Goal: Information Seeking & Learning: Learn about a topic

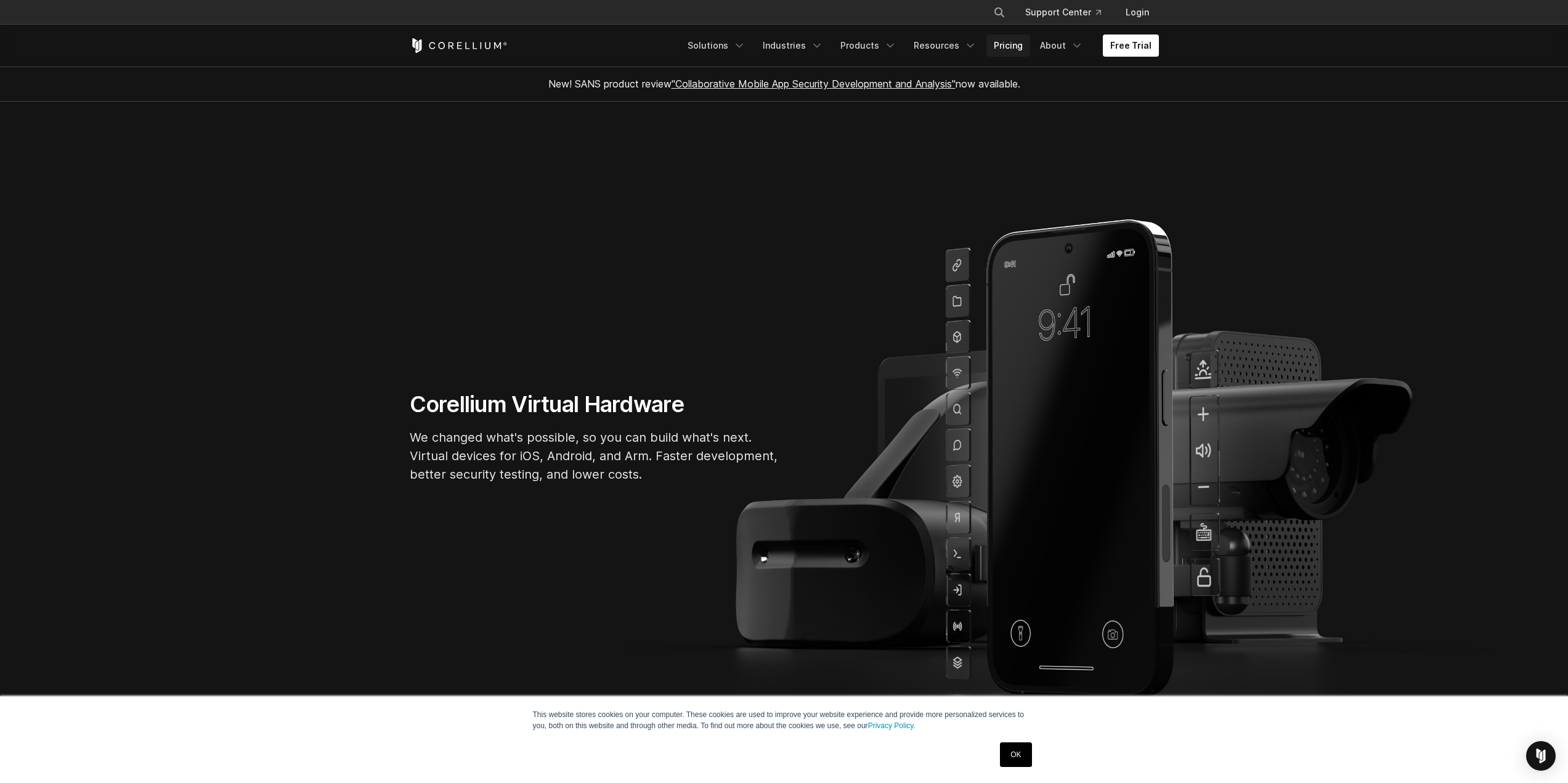
click at [1007, 38] on link "Pricing" at bounding box center [1008, 45] width 44 height 22
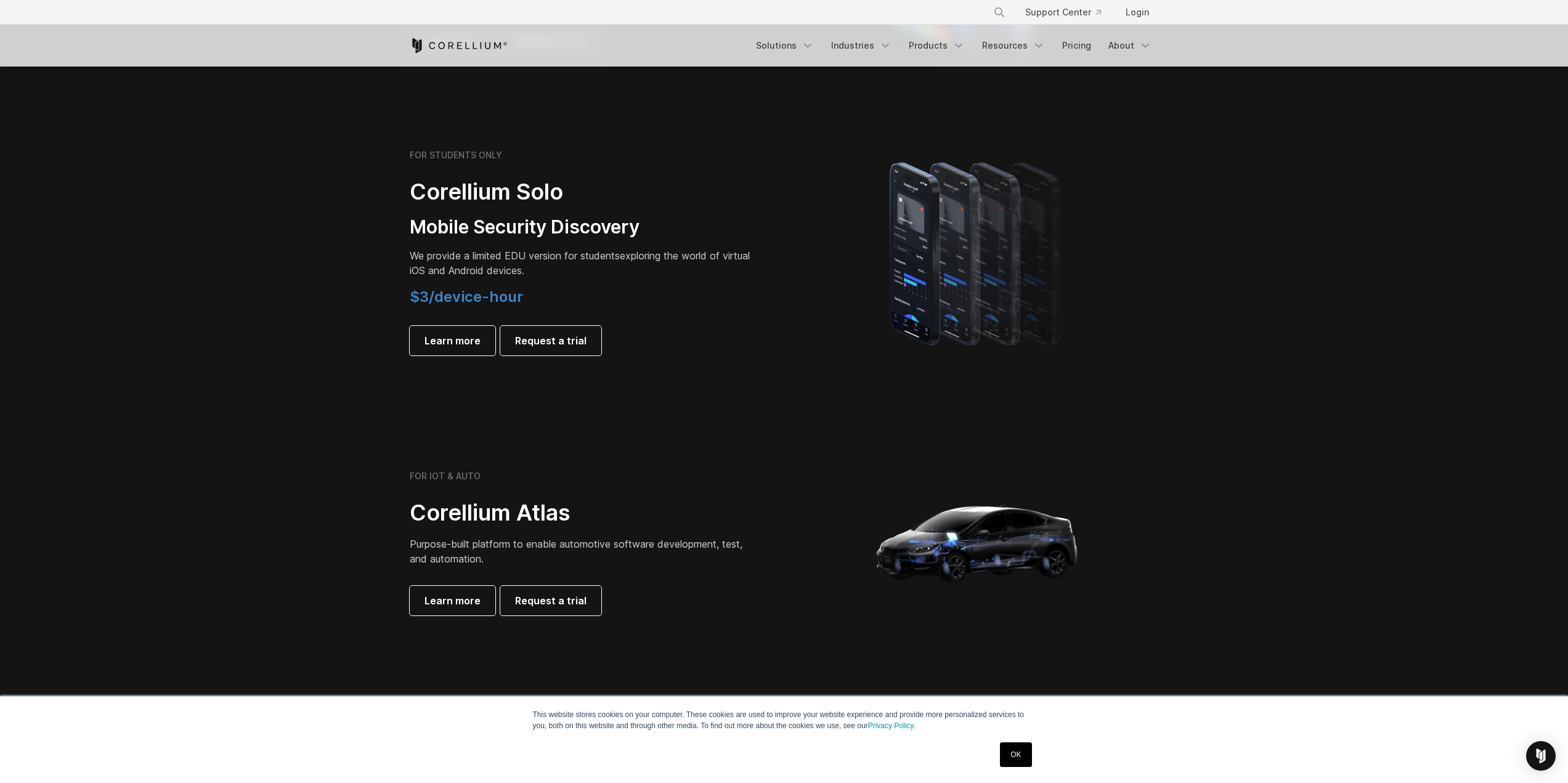
scroll to position [616, 0]
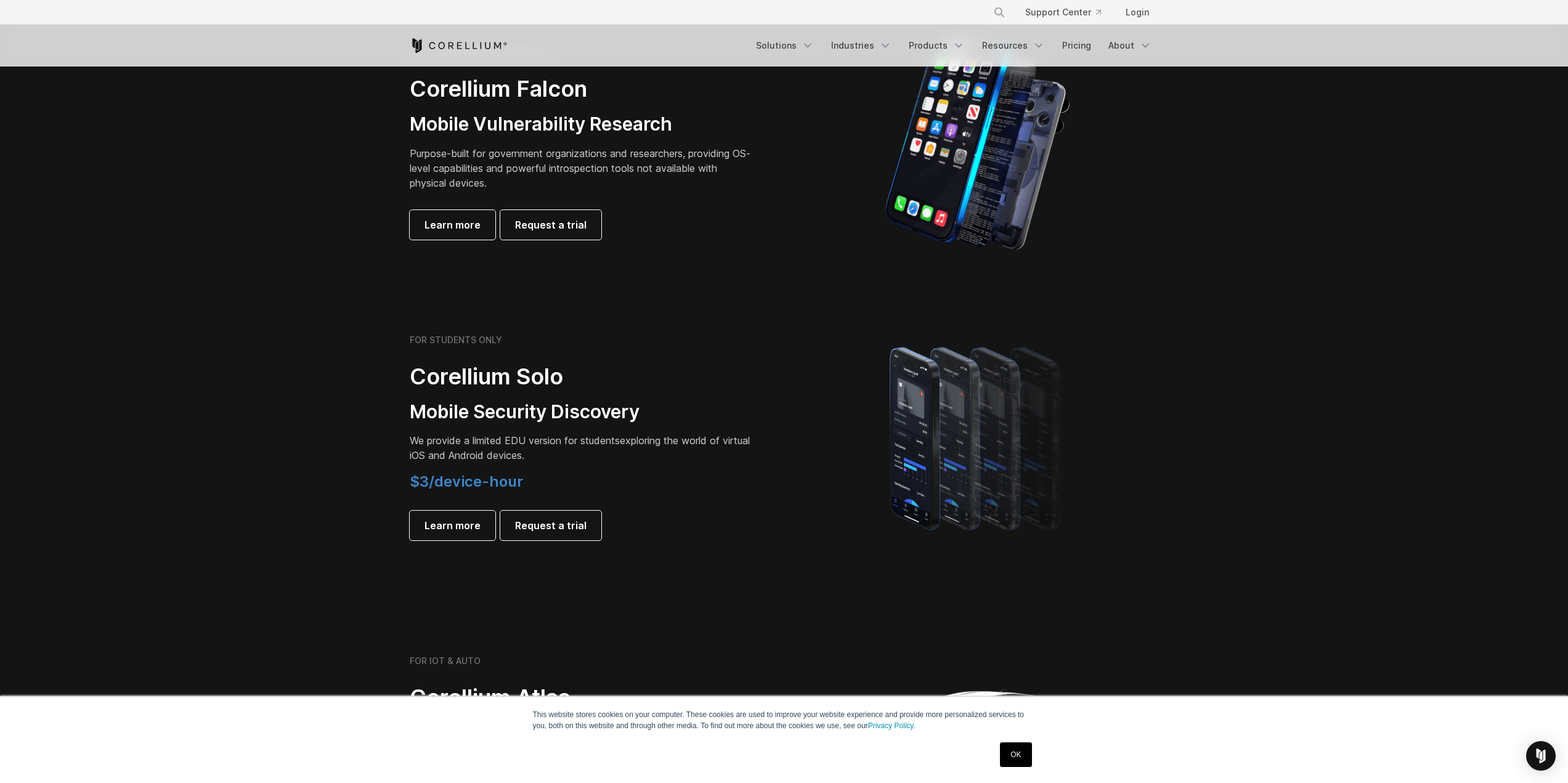
click at [434, 483] on span "$3/device-hour" at bounding box center [466, 481] width 113 height 18
click at [443, 527] on span "Learn more" at bounding box center [453, 526] width 56 height 15
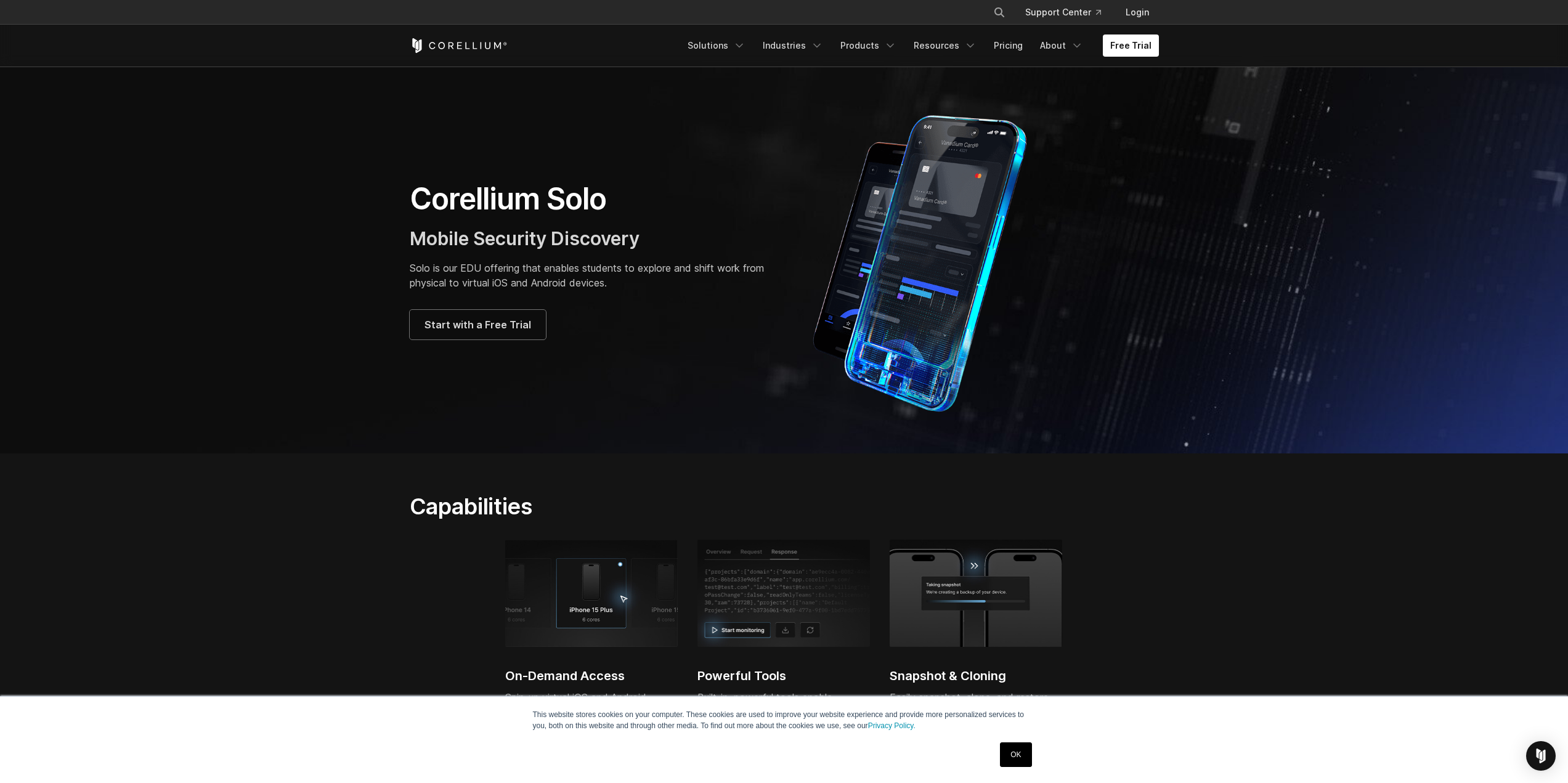
click at [1015, 756] on link "OK" at bounding box center [1016, 755] width 31 height 25
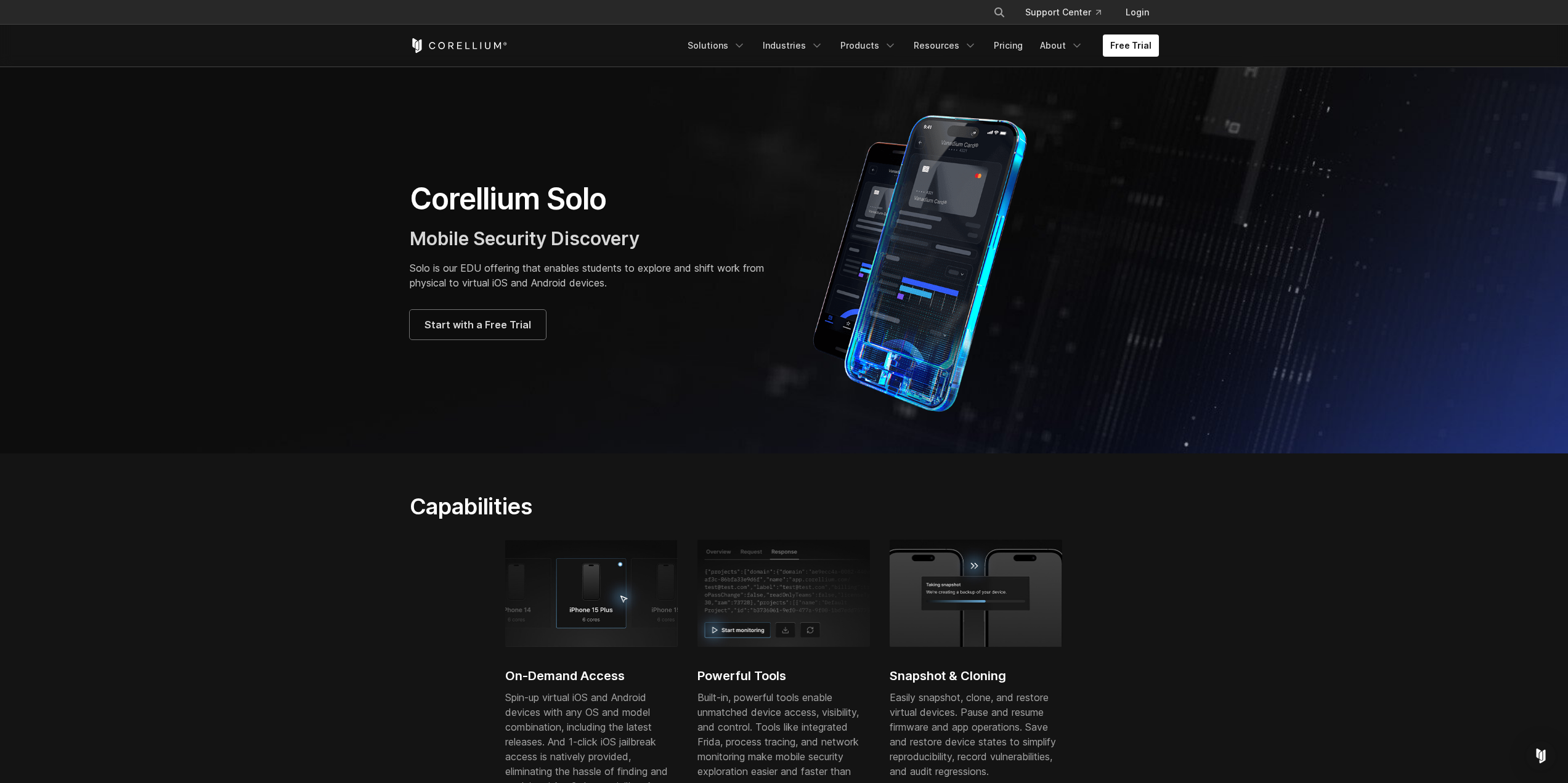
scroll to position [493, 0]
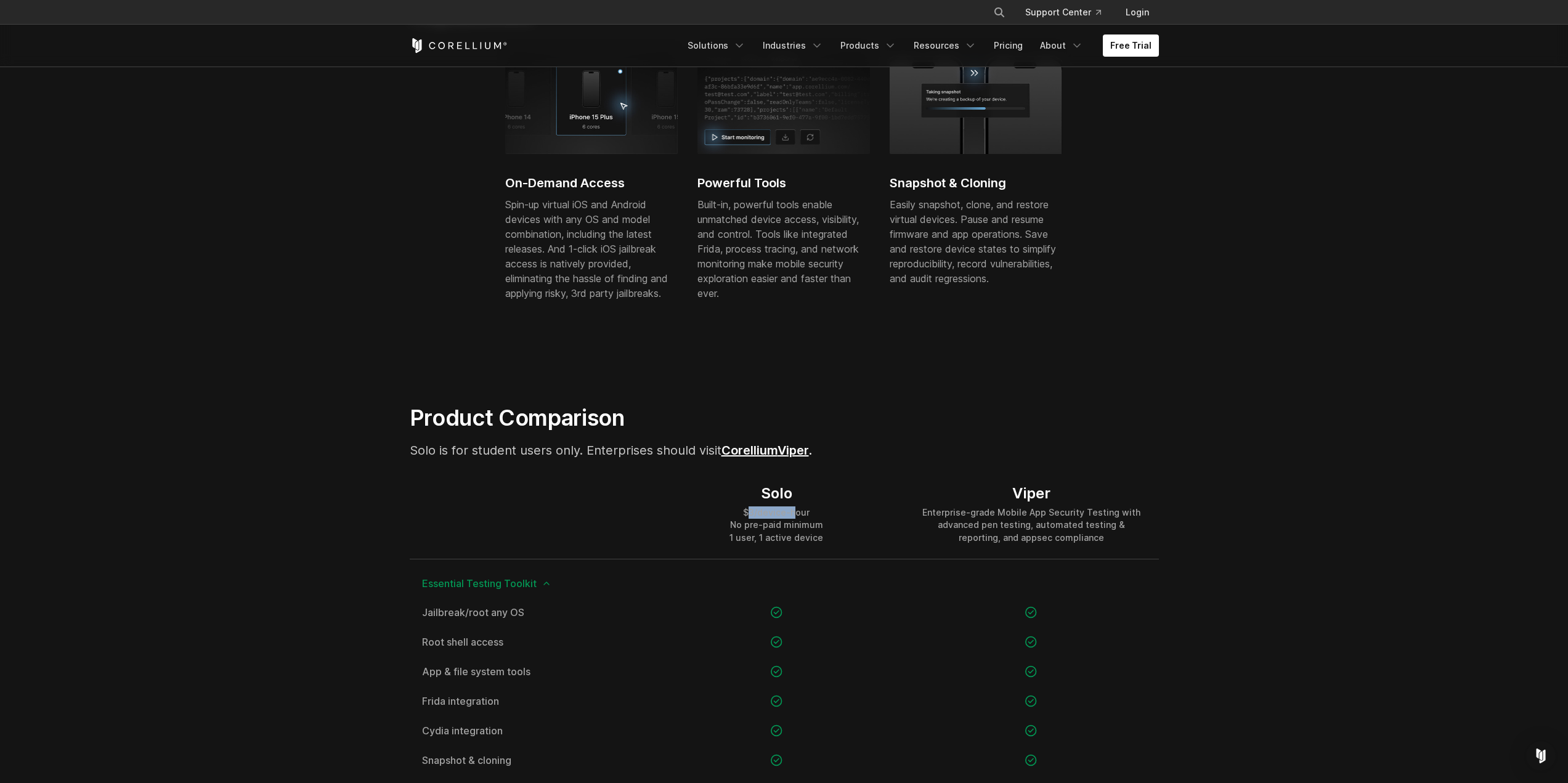
drag, startPoint x: 752, startPoint y: 513, endPoint x: 797, endPoint y: 504, distance: 45.9
click at [797, 504] on div "Solo $3/device-hour No pre-paid minimum 1 user, 1 active device" at bounding box center [777, 514] width 94 height 59
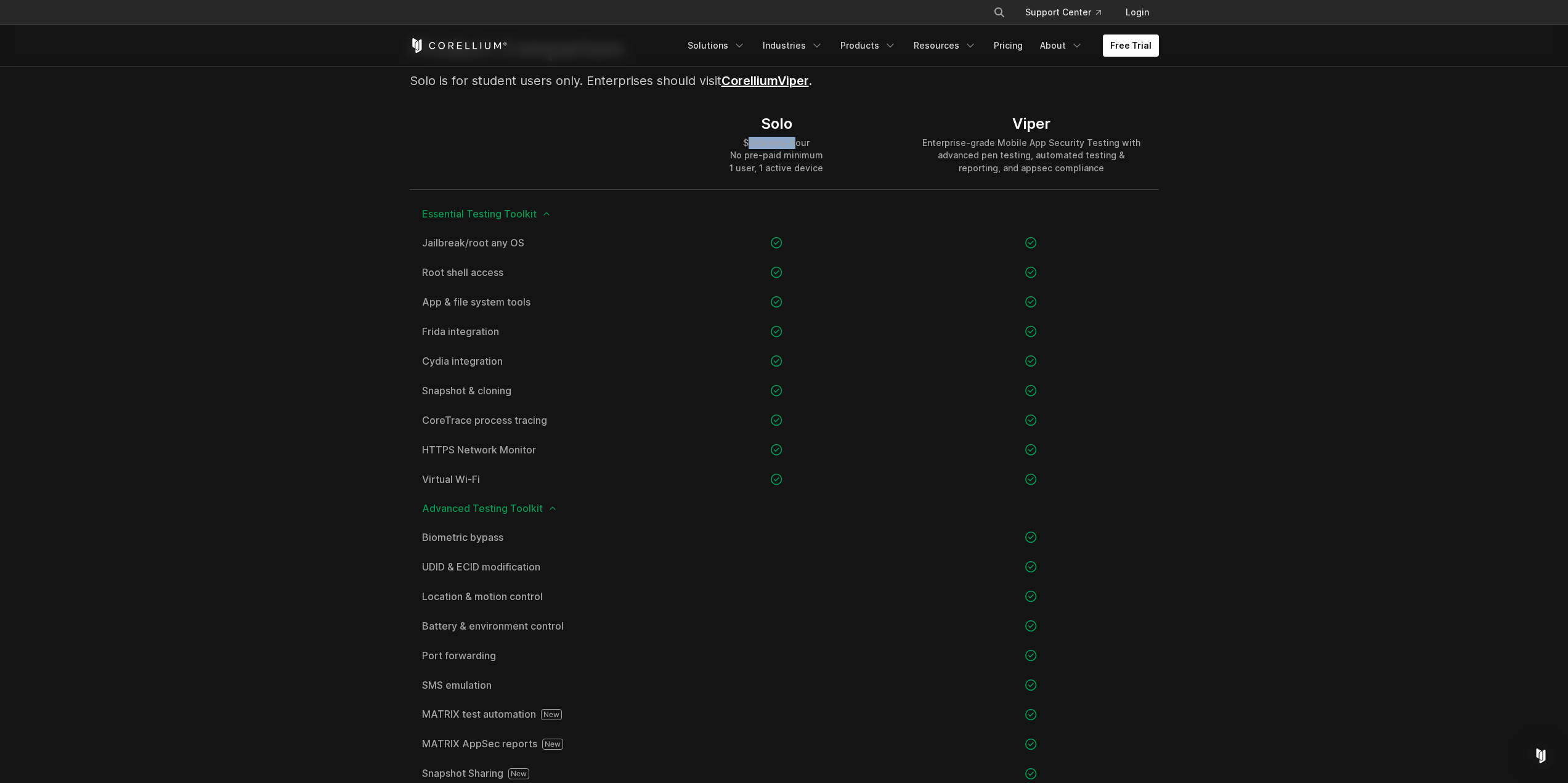
scroll to position [370, 0]
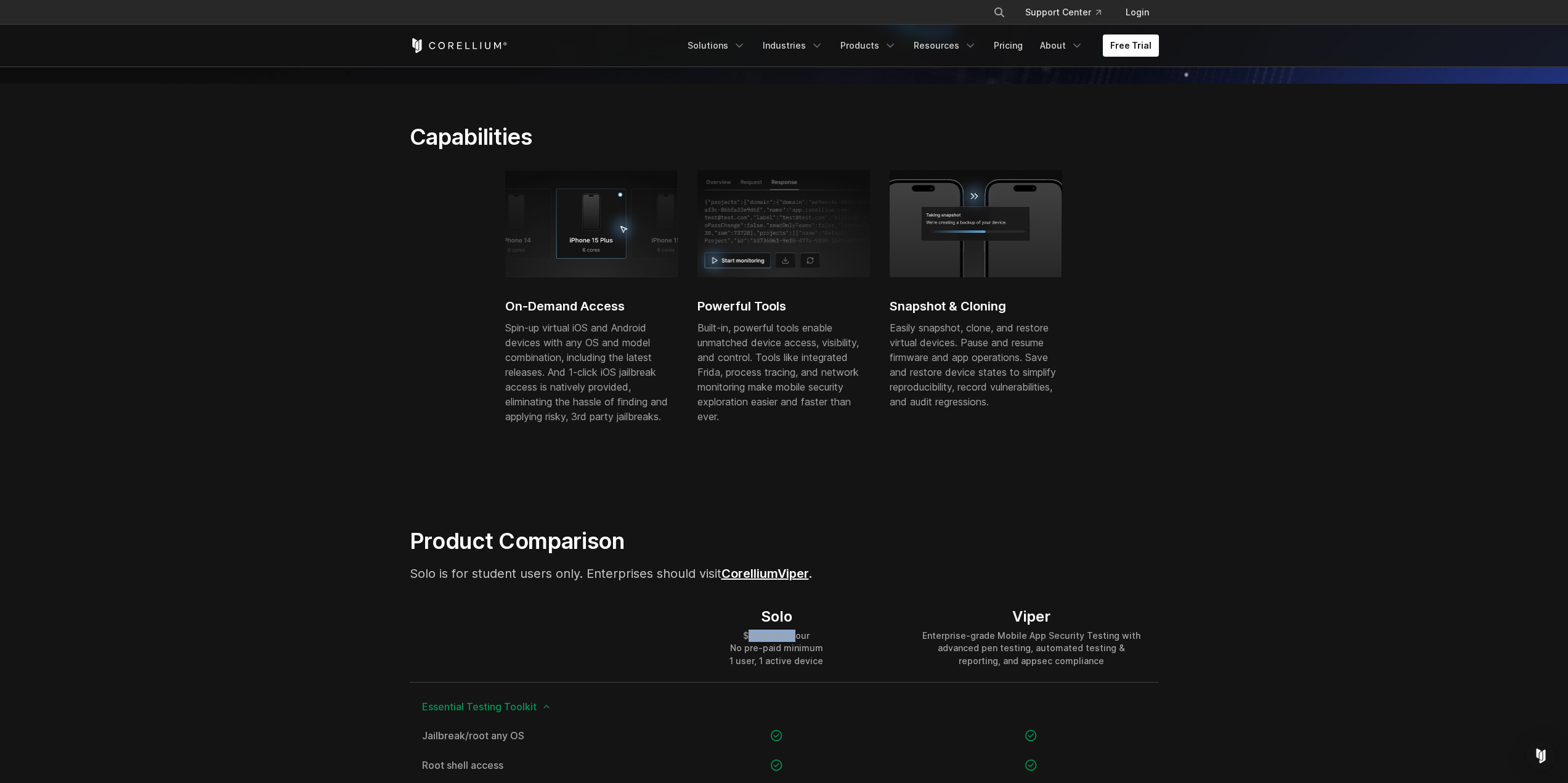
click at [754, 631] on div "$3/device-hour No pre-paid minimum 1 user, 1 active device" at bounding box center [777, 648] width 94 height 37
click at [751, 633] on div "$3/device-hour No pre-paid minimum 1 user, 1 active device" at bounding box center [777, 648] width 94 height 37
click at [803, 630] on div "$3/device-hour No pre-paid minimum 1 user, 1 active device" at bounding box center [777, 648] width 94 height 37
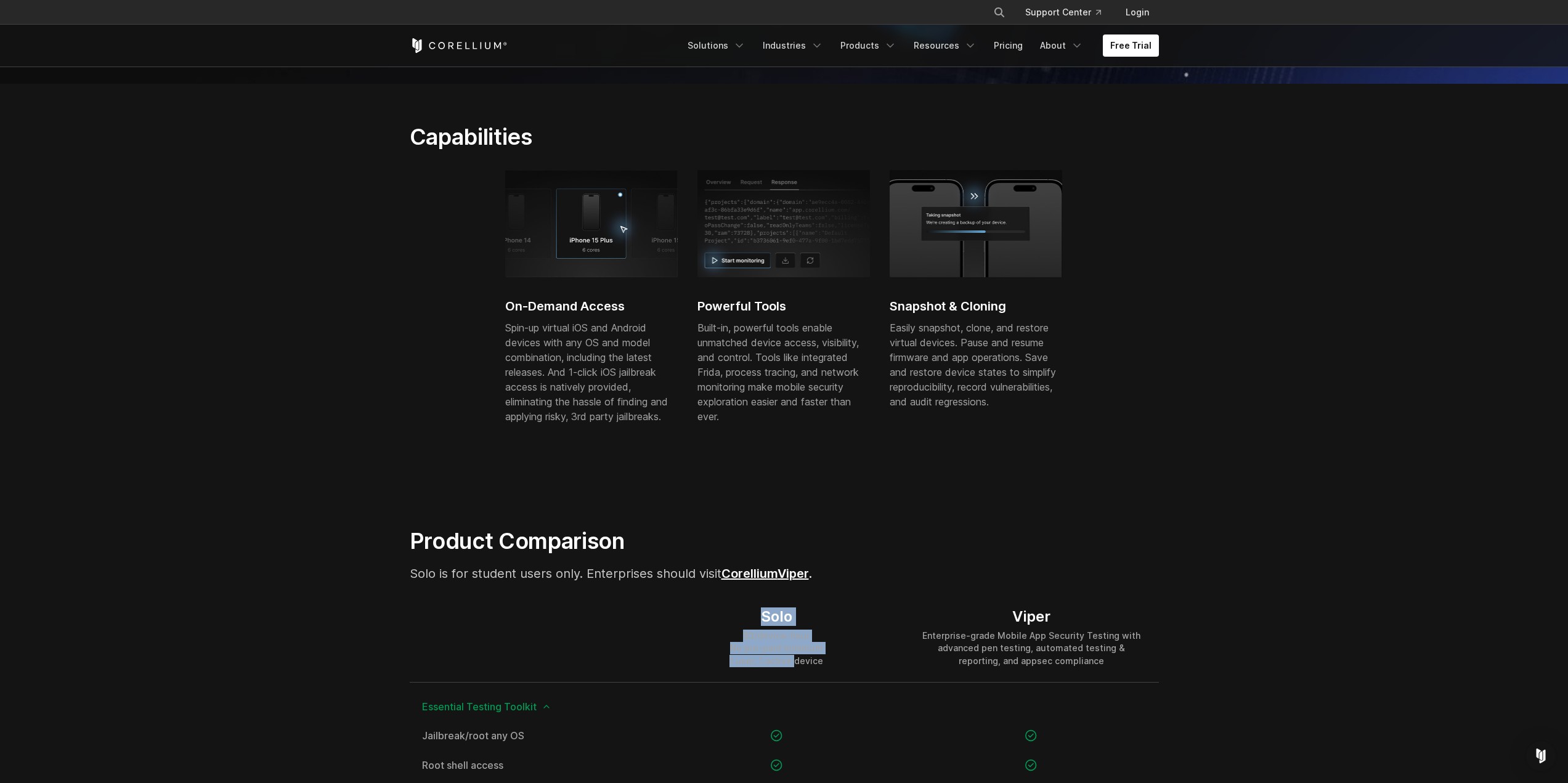
drag, startPoint x: 797, startPoint y: 668, endPoint x: 750, endPoint y: 623, distance: 65.1
click at [750, 623] on div "Solo $3/device-hour No pre-paid minimum 1 user, 1 active device" at bounding box center [776, 637] width 254 height 88
